Goal: Navigation & Orientation: Find specific page/section

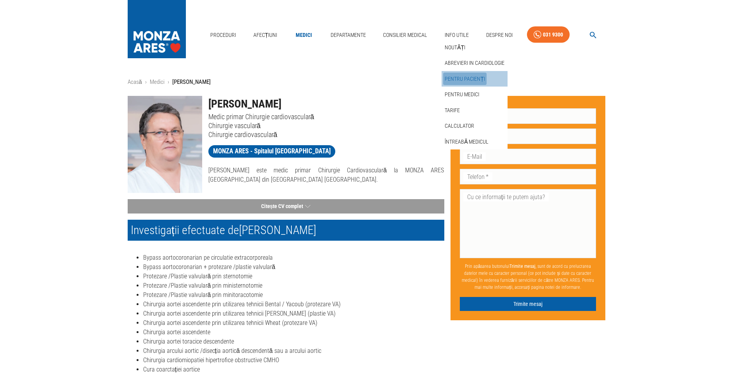
click at [465, 80] on link "Pentru pacienți" at bounding box center [464, 79] width 43 height 13
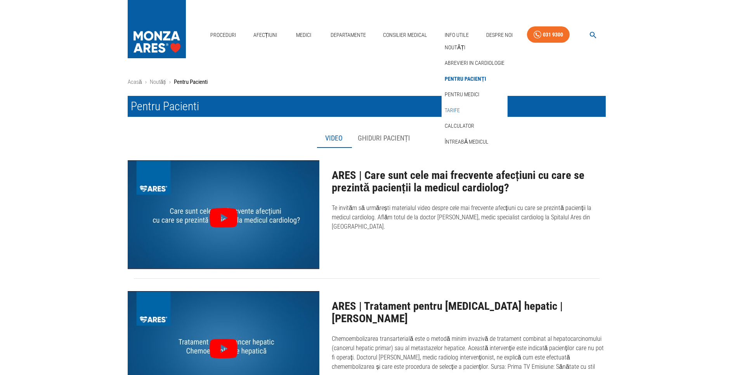
click at [459, 110] on link "Tarife" at bounding box center [452, 110] width 18 height 13
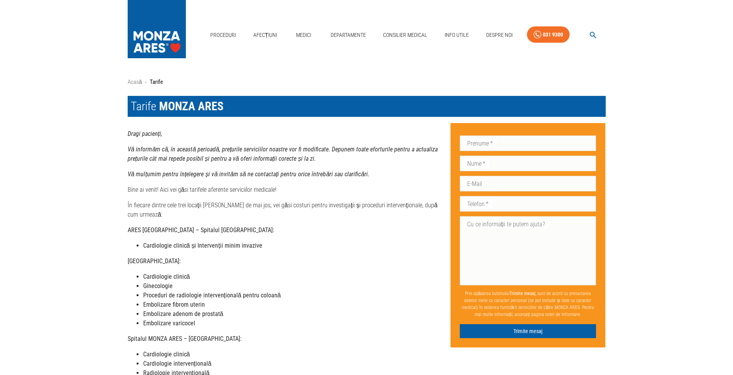
click at [170, 45] on img at bounding box center [157, 27] width 58 height 54
